Goal: Navigation & Orientation: Find specific page/section

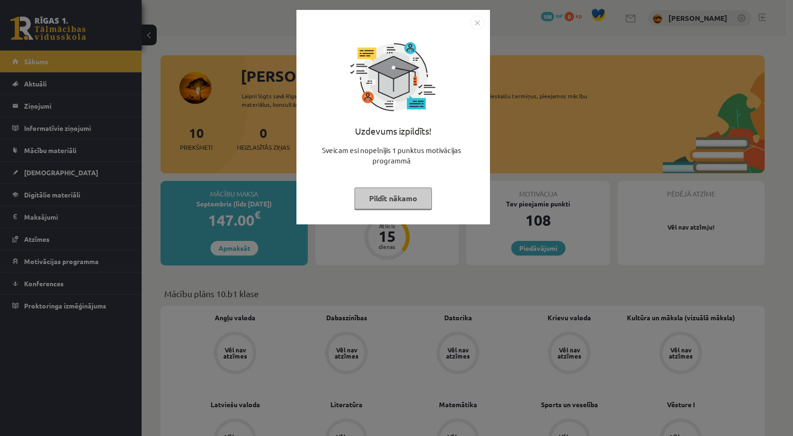
click at [476, 23] on img "Close" at bounding box center [477, 23] width 14 height 14
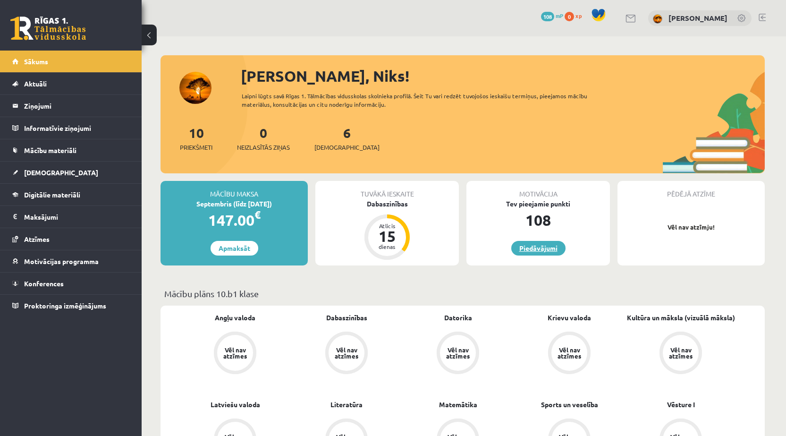
click at [537, 251] on link "Piedāvājumi" at bounding box center [538, 248] width 54 height 15
click at [537, 248] on link "Piedāvājumi" at bounding box center [538, 248] width 54 height 15
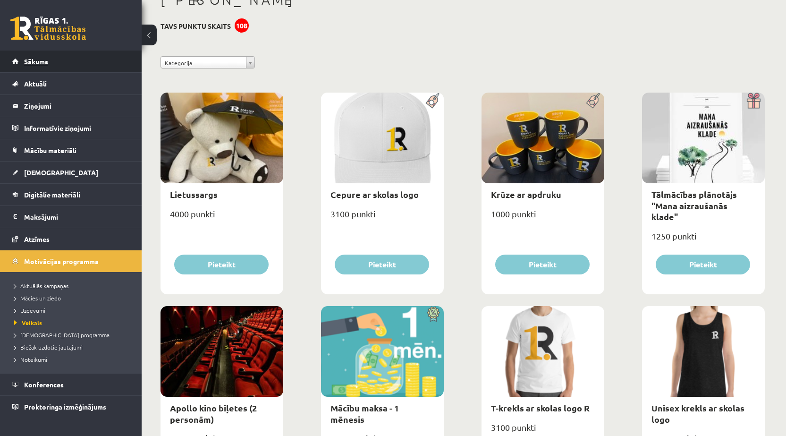
scroll to position [39, 0]
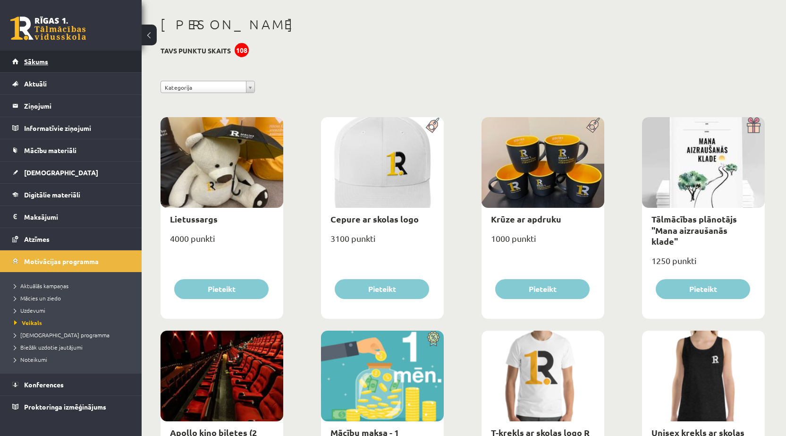
click at [83, 62] on link "Sākums" at bounding box center [71, 62] width 118 height 22
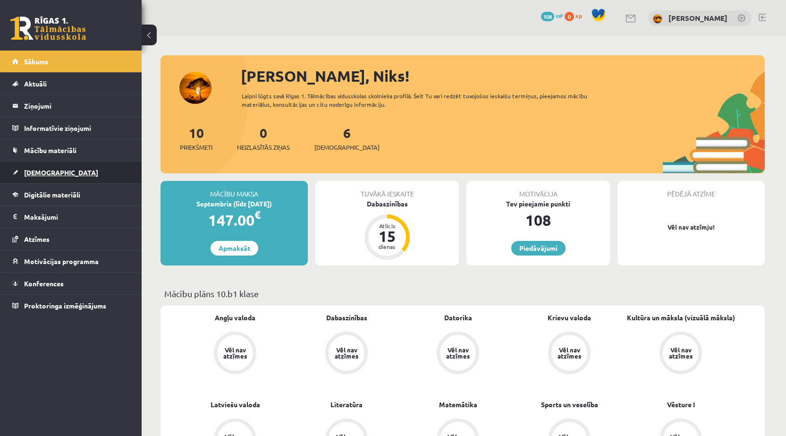
click at [65, 172] on link "[DEMOGRAPHIC_DATA]" at bounding box center [71, 173] width 118 height 22
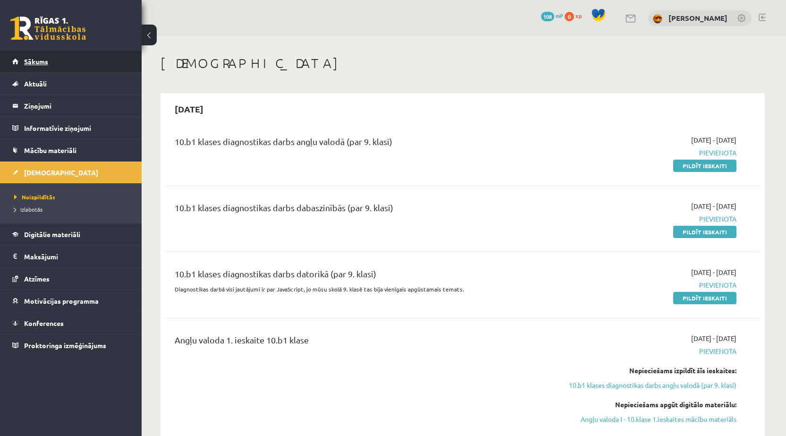
click at [51, 63] on link "Sākums" at bounding box center [71, 62] width 118 height 22
